Goal: Task Accomplishment & Management: Use online tool/utility

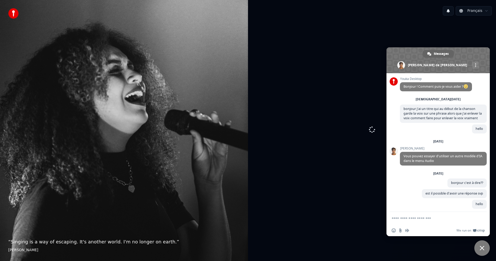
scroll to position [479, 0]
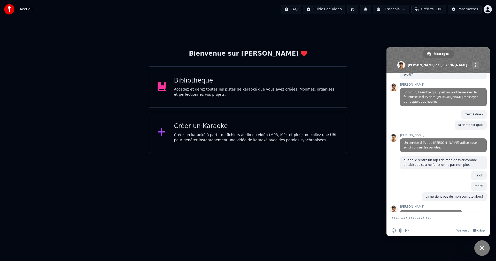
scroll to position [496, 0]
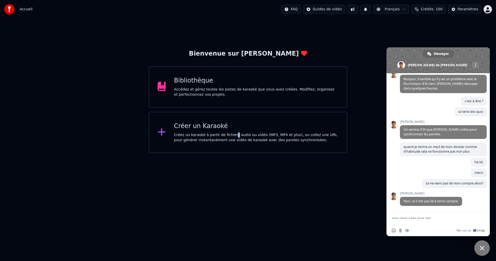
click at [231, 135] on div "Créez un karaoké à partir de fichiers audio ou vidéo (MP3, MP4 et plus), ou col…" at bounding box center [256, 137] width 165 height 10
click at [483, 246] on span "Fermer le chat" at bounding box center [482, 247] width 5 height 5
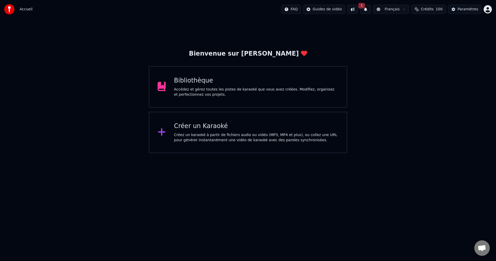
click at [201, 124] on div "Créer un Karaoké" at bounding box center [256, 126] width 165 height 8
click at [365, 6] on span "1" at bounding box center [361, 6] width 7 height 6
click at [415, 26] on button "Mettre à Jour" at bounding box center [422, 25] width 32 height 9
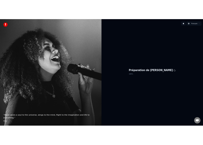
scroll to position [496, 0]
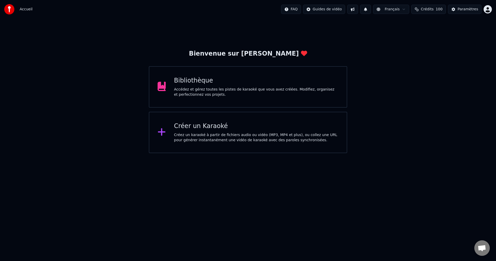
click at [195, 128] on div "Créer un Karaoké" at bounding box center [256, 126] width 165 height 8
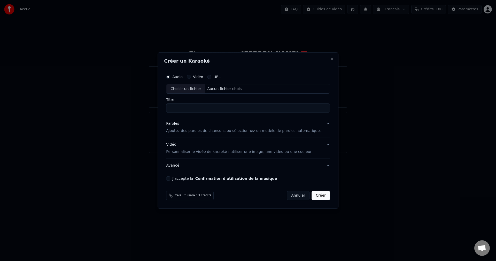
click at [229, 89] on div "Aucun fichier choisi" at bounding box center [225, 88] width 40 height 5
click at [223, 86] on div "Aucun fichier choisi" at bounding box center [225, 88] width 40 height 5
type input "**********"
click at [194, 130] on p "Ajoutez des paroles de chansons ou sélectionnez un modèle de paroles automatiqu…" at bounding box center [244, 130] width 156 height 5
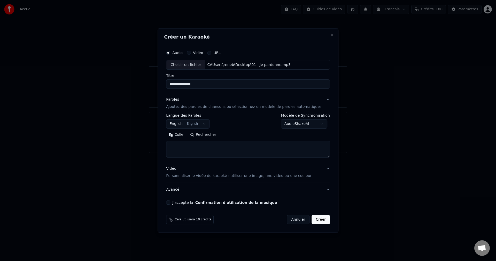
click at [209, 123] on body "Accueil FAQ Guides de vidéo Français Crédits 100 Paramètres Bienvenue sur Youka…" at bounding box center [248, 76] width 496 height 153
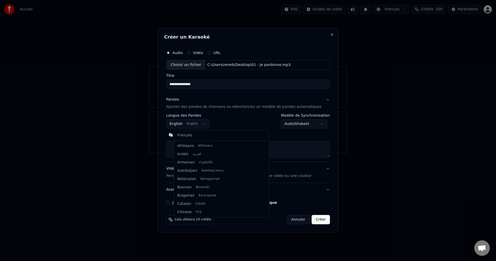
scroll to position [41, 0]
select select "**"
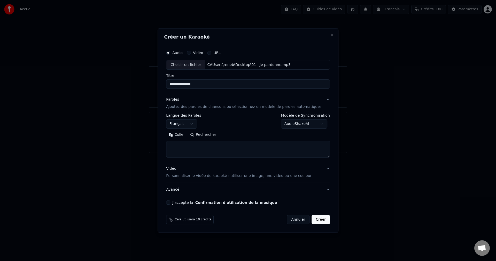
click at [207, 135] on button "Rechercher" at bounding box center [203, 135] width 31 height 8
type textarea "**********"
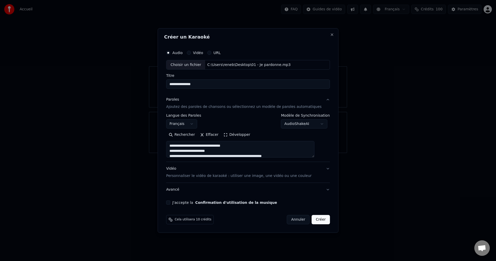
click at [217, 133] on button "Effacer" at bounding box center [209, 135] width 24 height 8
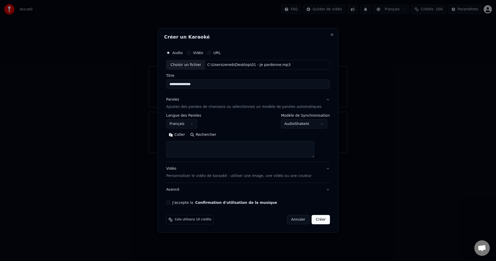
click at [181, 145] on textarea at bounding box center [240, 149] width 148 height 17
paste textarea "**********"
type textarea "**********"
click at [238, 133] on button "Développer" at bounding box center [237, 135] width 32 height 8
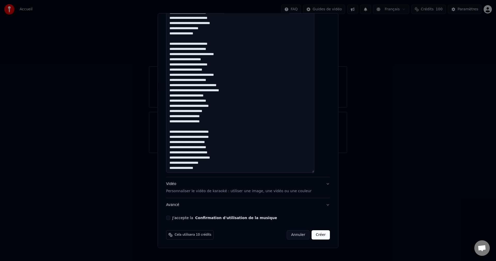
scroll to position [0, 0]
click at [170, 216] on button "J'accepte la Confirmation d'utilisation de la musique" at bounding box center [168, 217] width 4 height 4
click at [313, 236] on button "Créer" at bounding box center [321, 234] width 18 height 9
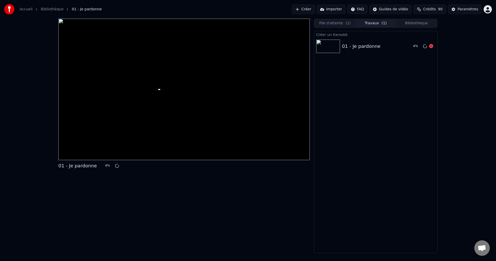
click at [320, 41] on img at bounding box center [328, 46] width 24 height 13
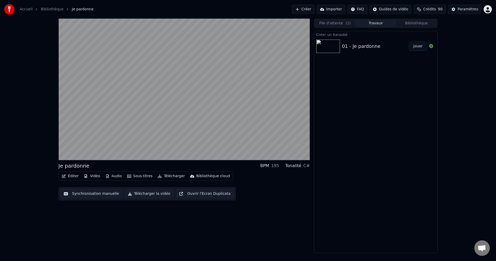
click at [419, 46] on button "Jouer" at bounding box center [418, 46] width 18 height 9
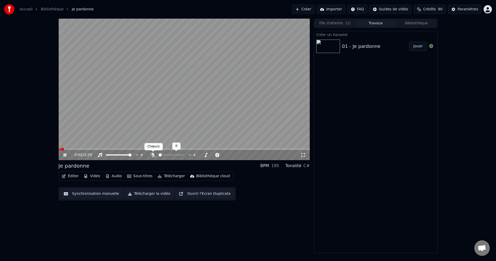
click at [153, 154] on icon at bounding box center [152, 155] width 5 height 4
click at [153, 155] on icon at bounding box center [152, 155] width 3 height 4
click at [65, 152] on div "0:24 / 3:29" at bounding box center [183, 154] width 247 height 5
click at [66, 153] on icon at bounding box center [69, 155] width 12 height 4
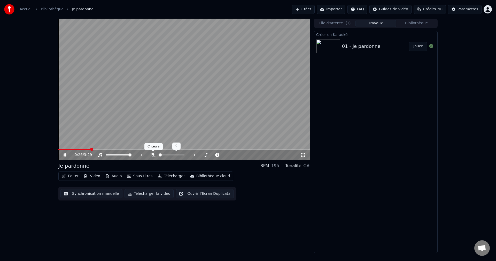
click at [152, 155] on icon at bounding box center [152, 155] width 5 height 4
click at [64, 154] on icon at bounding box center [65, 154] width 3 height 3
click at [64, 154] on icon at bounding box center [64, 155] width 3 height 4
click at [154, 153] on icon at bounding box center [152, 155] width 5 height 4
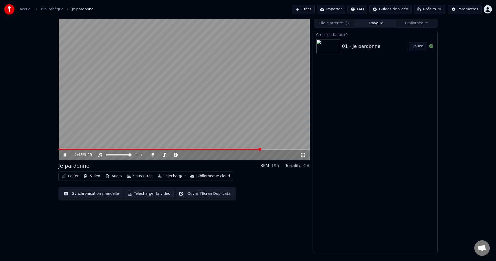
click at [64, 155] on icon at bounding box center [65, 154] width 3 height 3
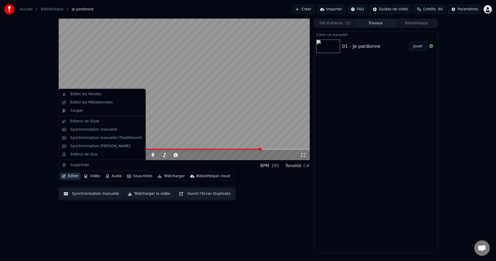
click at [72, 176] on button "Éditer" at bounding box center [70, 175] width 21 height 7
click at [79, 94] on div "Éditer les Paroles" at bounding box center [85, 93] width 31 height 5
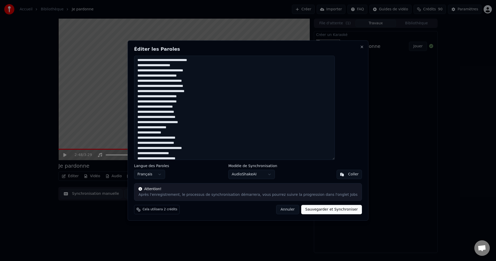
scroll to position [45, 0]
click at [269, 174] on body "Accueil Bibliothèque Je pardonne Créer Importer FAQ Guides de vidéo Crédits 90 …" at bounding box center [248, 130] width 496 height 261
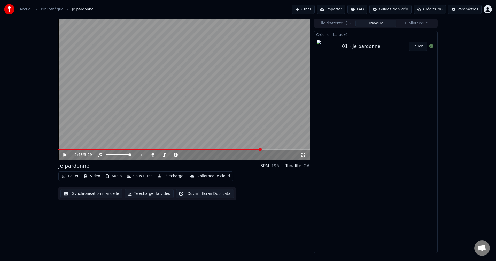
click at [209, 148] on video at bounding box center [183, 89] width 251 height 141
click at [183, 149] on span at bounding box center [120, 149] width 125 height 1
click at [219, 149] on span at bounding box center [183, 149] width 251 height 1
click at [64, 154] on icon at bounding box center [65, 154] width 3 height 3
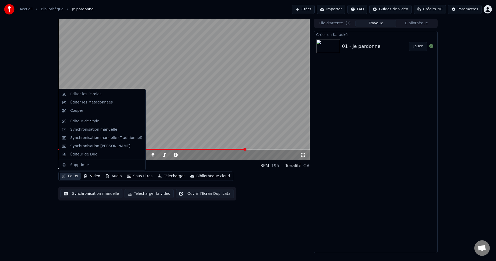
click at [70, 175] on button "Éditer" at bounding box center [70, 175] width 21 height 7
click at [80, 94] on div "Éditer les Paroles" at bounding box center [85, 93] width 31 height 5
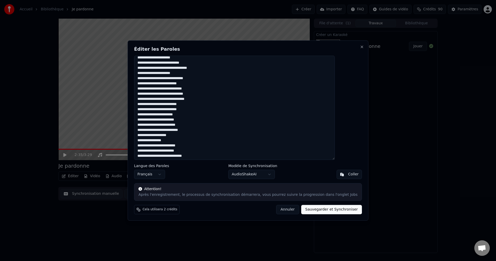
scroll to position [52, 0]
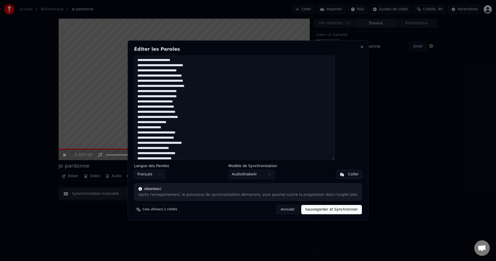
click at [198, 107] on textarea at bounding box center [234, 108] width 201 height 104
click at [198, 134] on textarea at bounding box center [234, 108] width 201 height 104
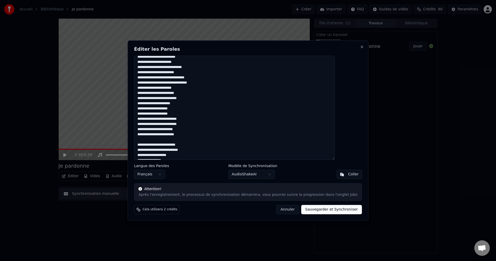
scroll to position [153, 0]
type textarea "**********"
click at [312, 211] on button "Sauvegarder et Synchroniser" at bounding box center [331, 209] width 61 height 9
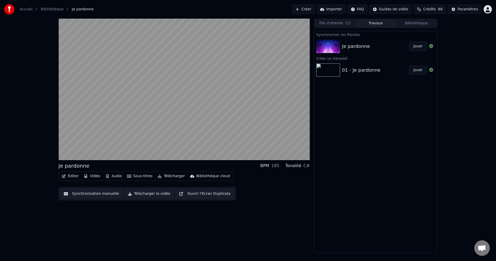
click at [415, 45] on button "Jouer" at bounding box center [418, 46] width 18 height 9
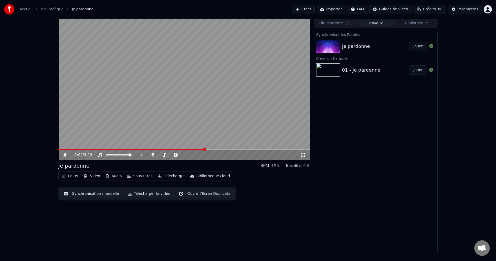
click at [205, 149] on span at bounding box center [183, 149] width 251 height 1
click at [65, 152] on div "2:36 / 3:29" at bounding box center [183, 154] width 247 height 5
drag, startPoint x: 64, startPoint y: 154, endPoint x: 276, endPoint y: 188, distance: 214.3
click at [282, 185] on div "2:40 / 3:29 Je pardonne BPM 195 Tonalité C# Éditer Vidéo Audio Sous-titres Télé…" at bounding box center [183, 136] width 251 height 234
click at [65, 153] on icon at bounding box center [69, 155] width 12 height 4
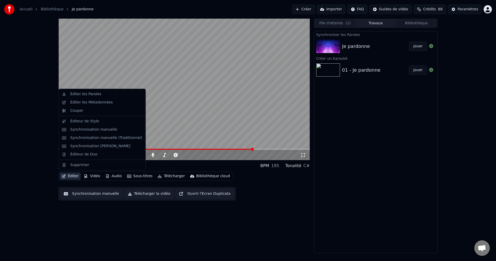
click at [70, 176] on button "Éditer" at bounding box center [70, 175] width 21 height 7
click at [82, 95] on div "Éditer les Paroles" at bounding box center [85, 93] width 31 height 5
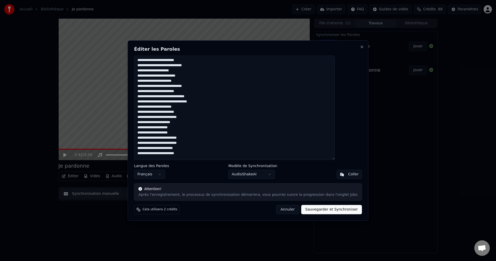
scroll to position [153, 0]
